Goal: Navigation & Orientation: Go to known website

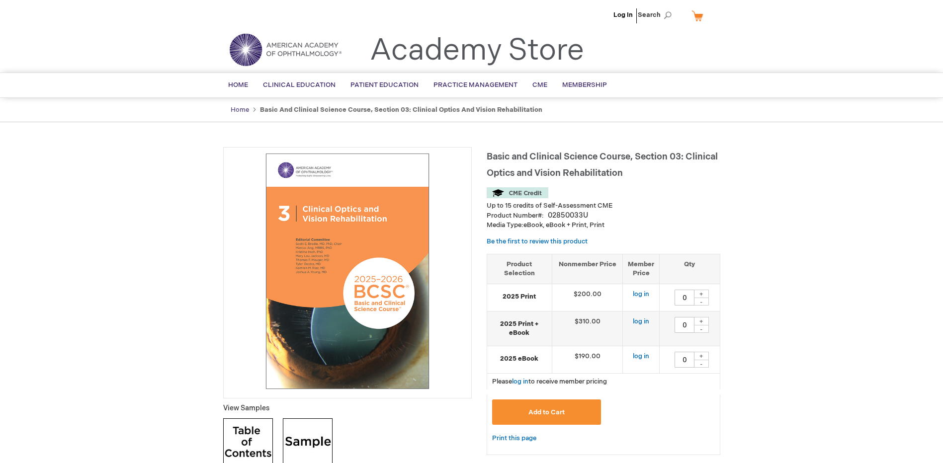
click at [242, 110] on link "Home" at bounding box center [240, 110] width 18 height 8
